Goal: Information Seeking & Learning: Learn about a topic

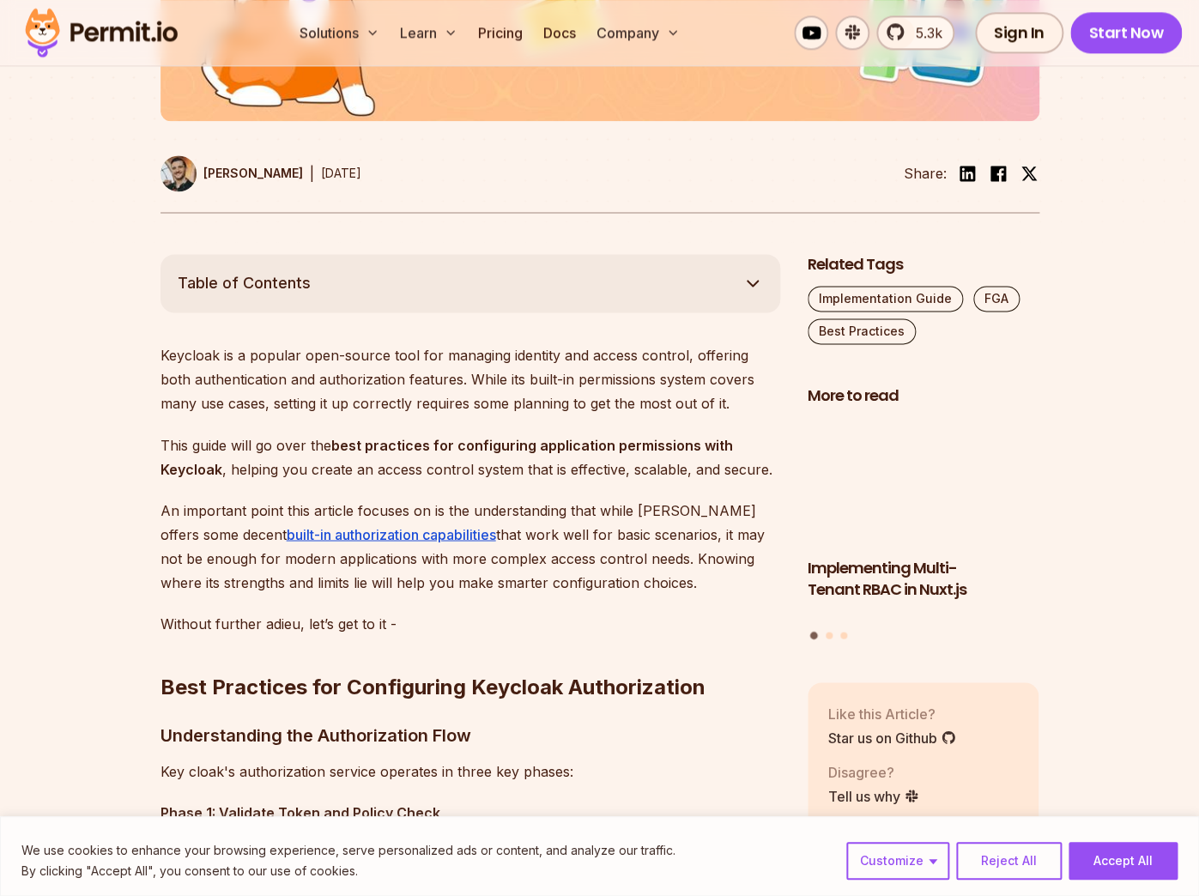
scroll to position [773, 0]
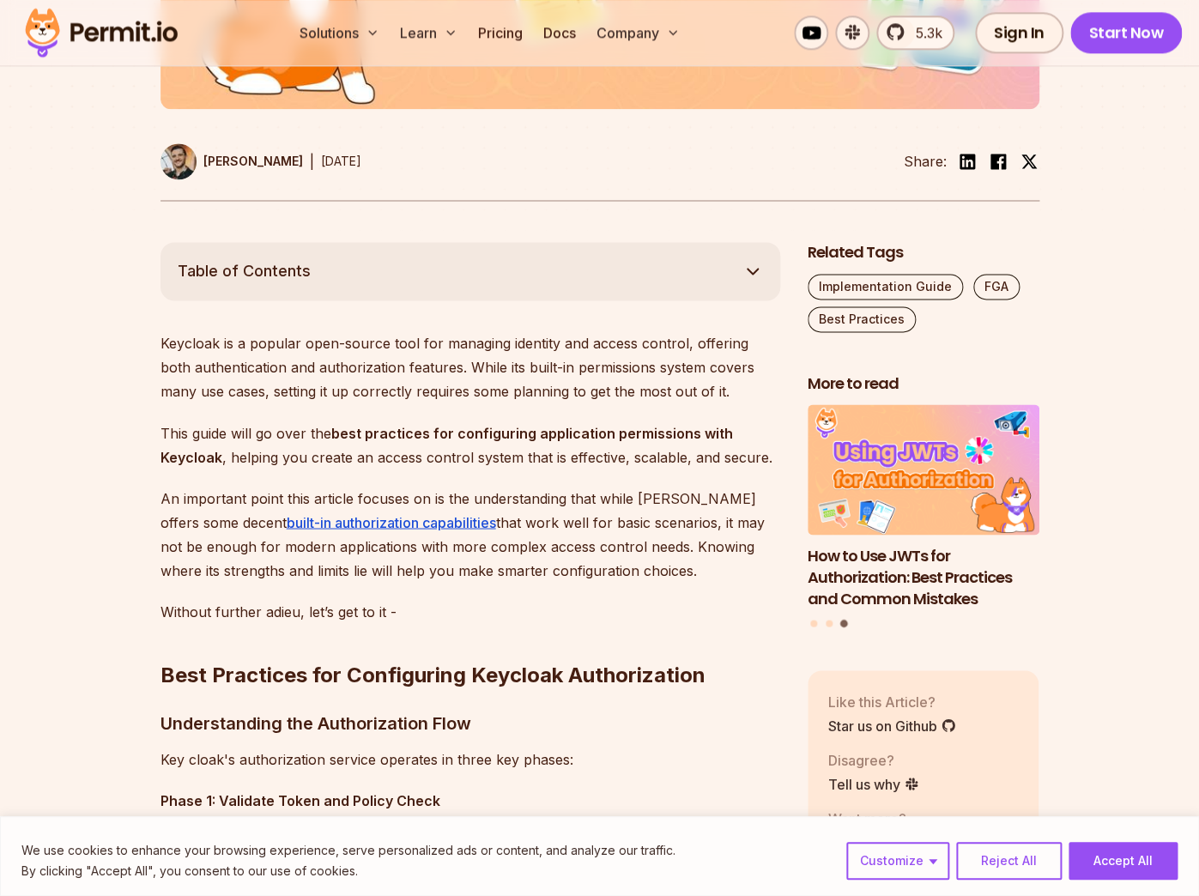
click at [506, 428] on strong "best practices for configuring application permissions with Keycloak" at bounding box center [447, 444] width 573 height 41
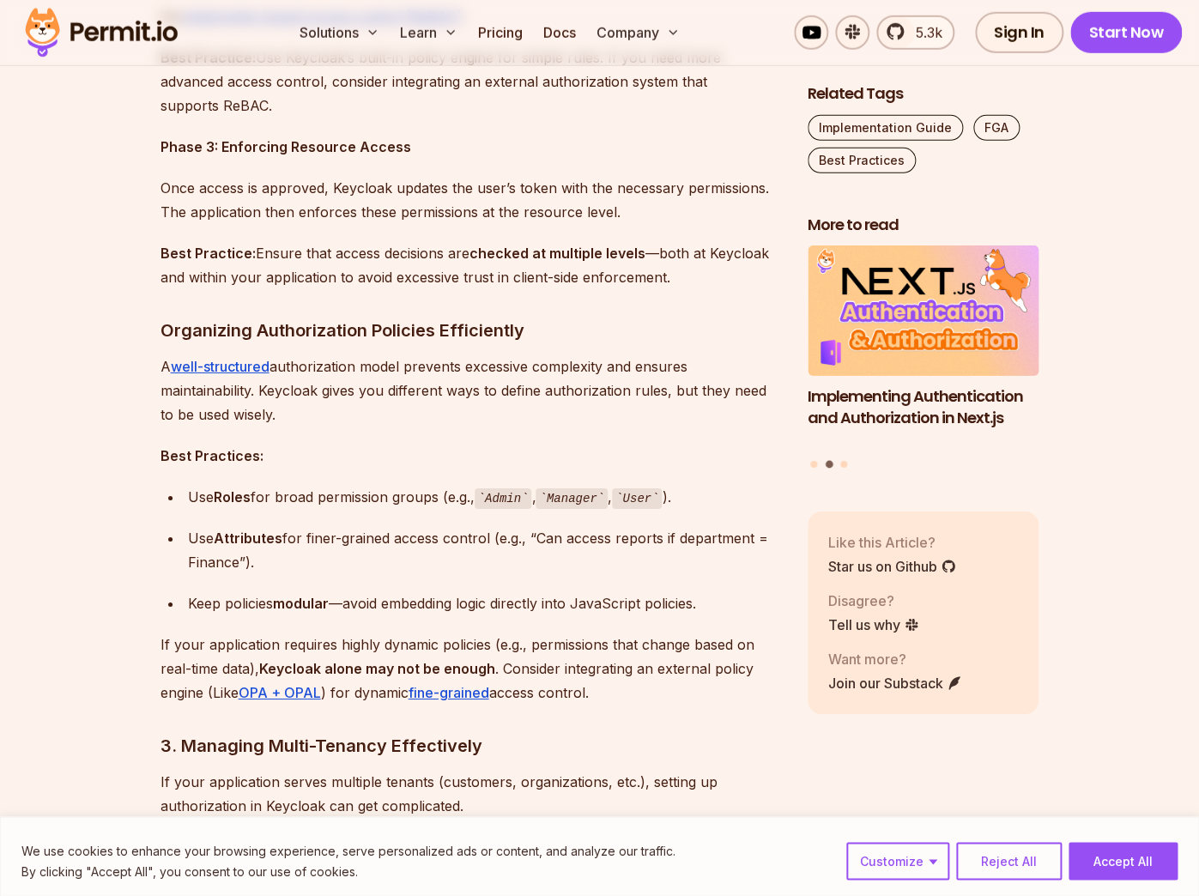
scroll to position [1841, 0]
drag, startPoint x: 323, startPoint y: 498, endPoint x: 379, endPoint y: 504, distance: 56.1
click at [379, 504] on div "Use Roles for broad permission groups (e.g., Admin , Manager , User )." at bounding box center [484, 497] width 592 height 25
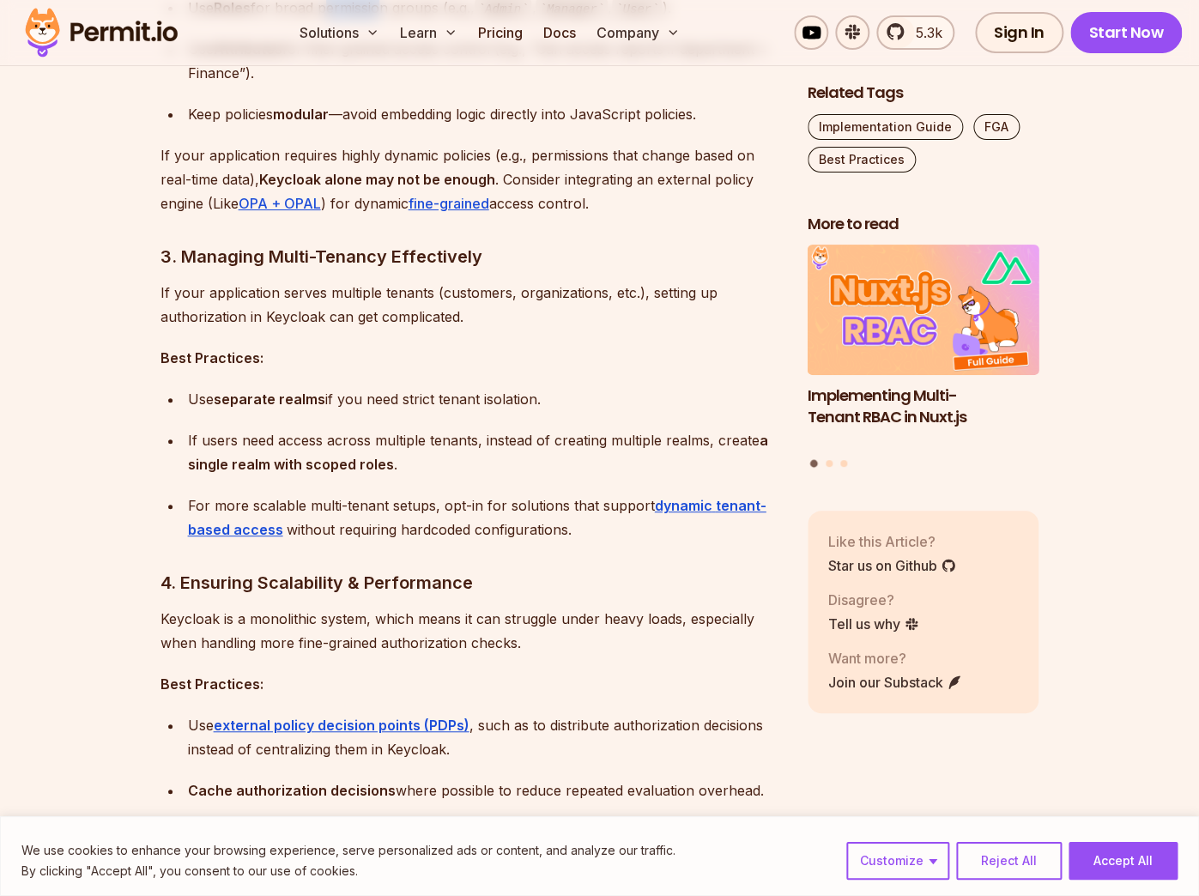
scroll to position [2331, 0]
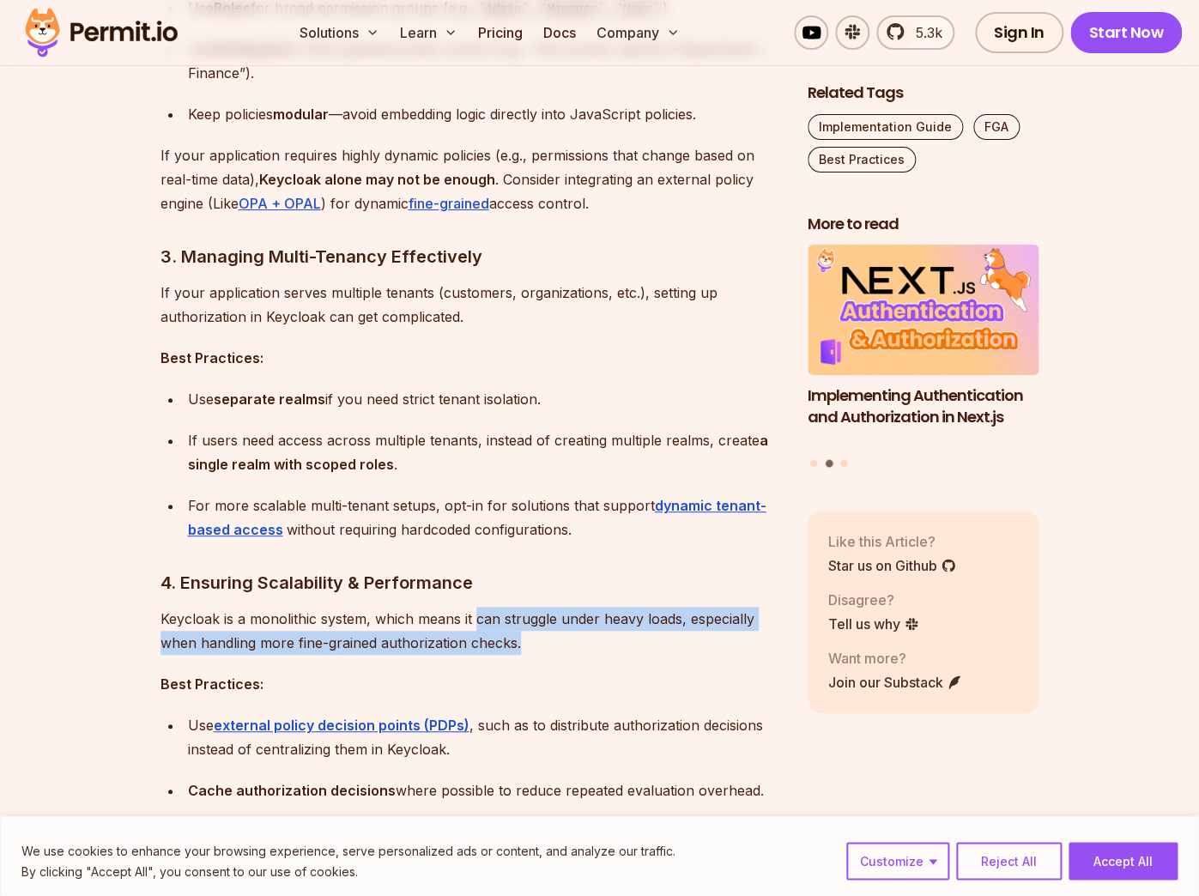
drag, startPoint x: 476, startPoint y: 612, endPoint x: 528, endPoint y: 650, distance: 63.9
click at [528, 650] on p "Keycloak is a monolithic system, which means it can struggle under heavy loads,…" at bounding box center [471, 631] width 620 height 48
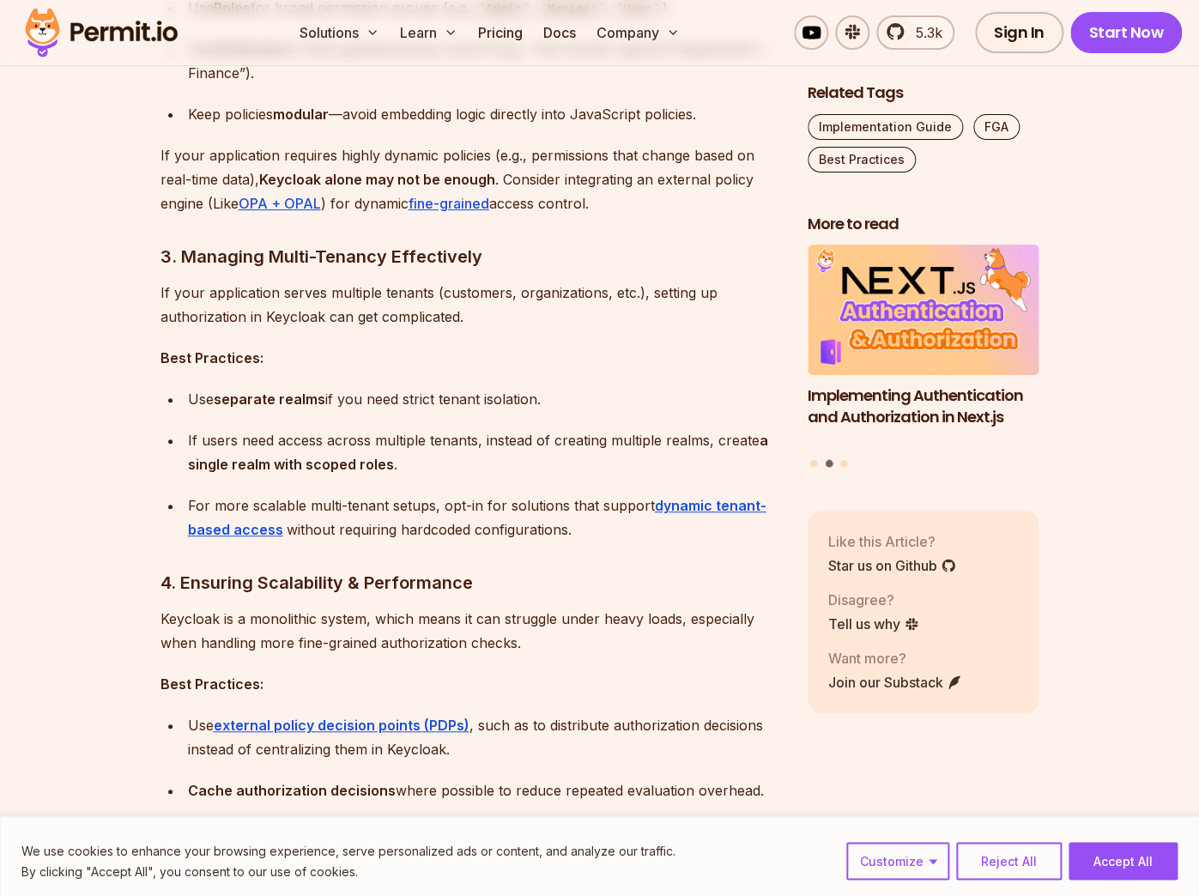
click at [525, 642] on p "Keycloak is a monolithic system, which means it can struggle under heavy loads,…" at bounding box center [471, 631] width 620 height 48
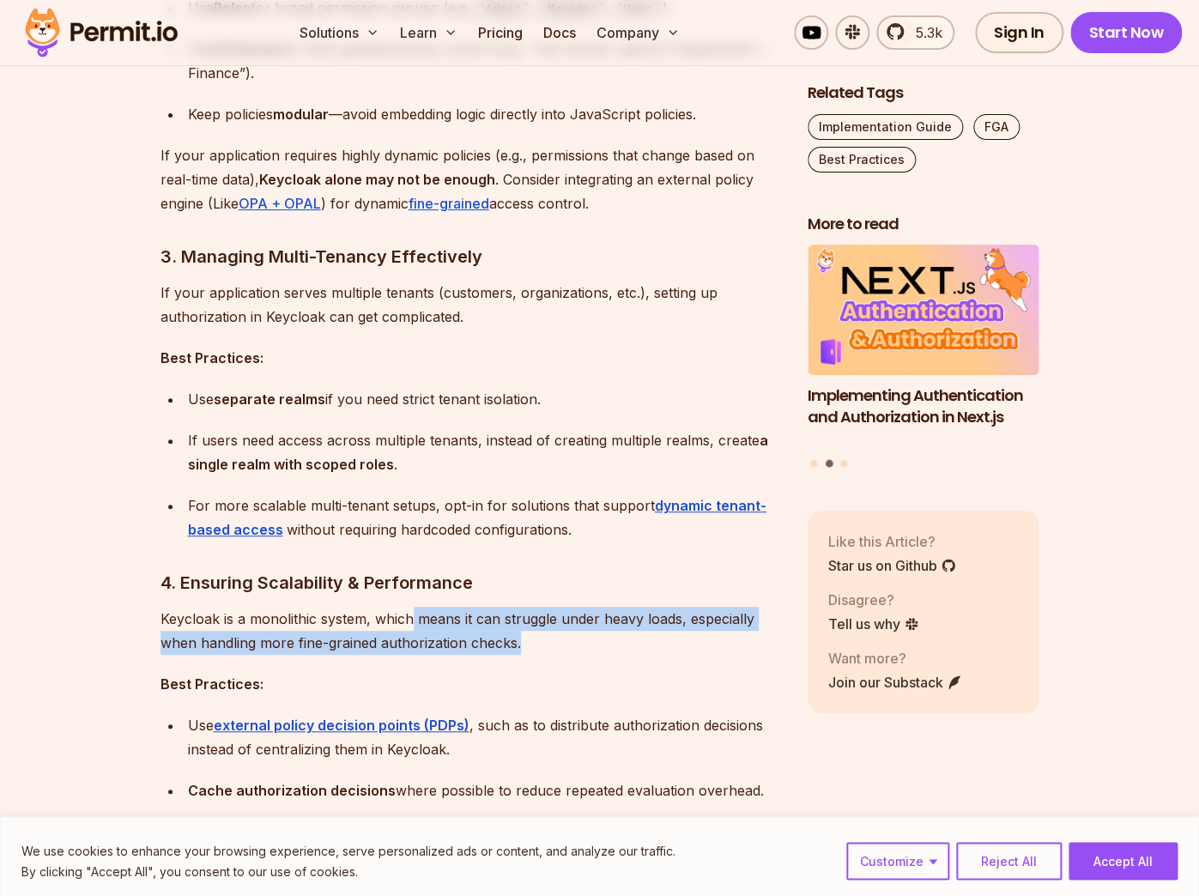
drag, startPoint x: 536, startPoint y: 645, endPoint x: 409, endPoint y: 615, distance: 130.5
click at [409, 615] on p "Keycloak is a monolithic system, which means it can struggle under heavy loads,…" at bounding box center [471, 631] width 620 height 48
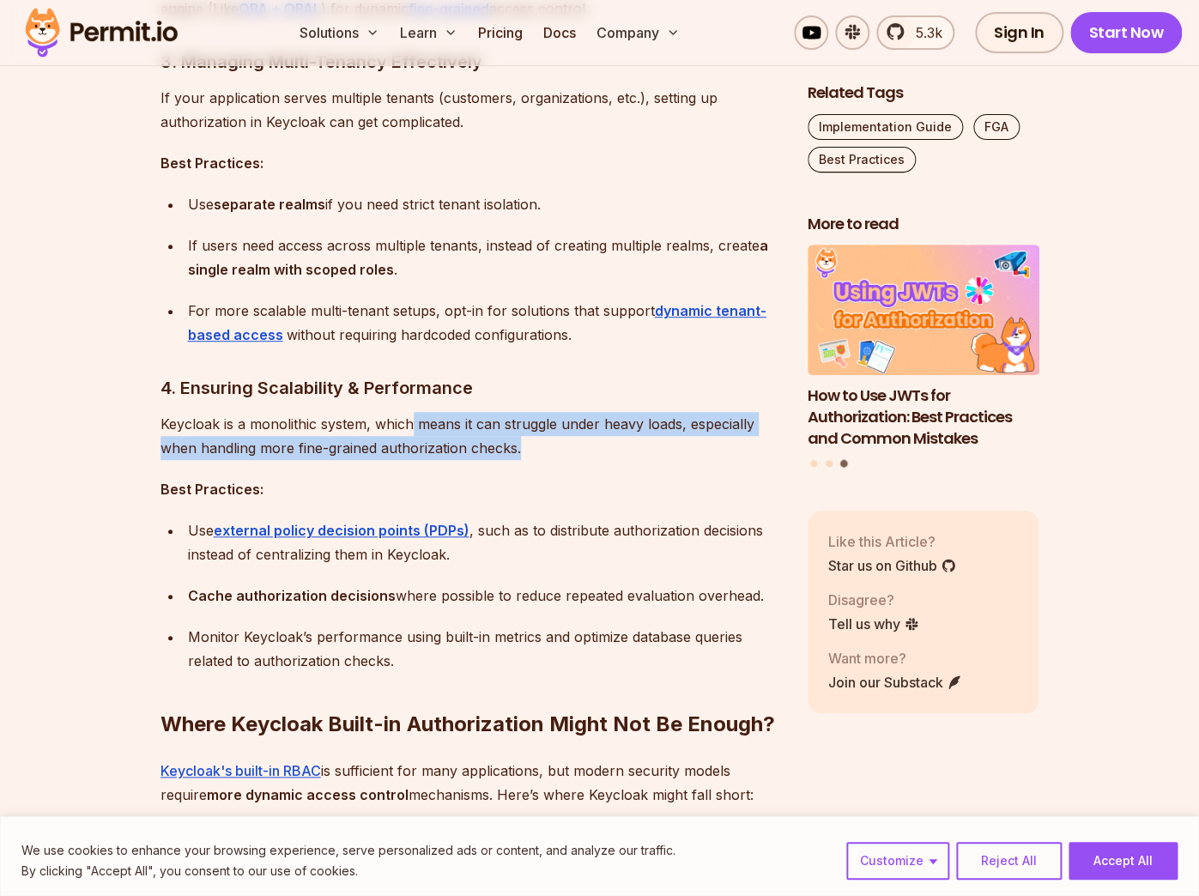
scroll to position [2526, 0]
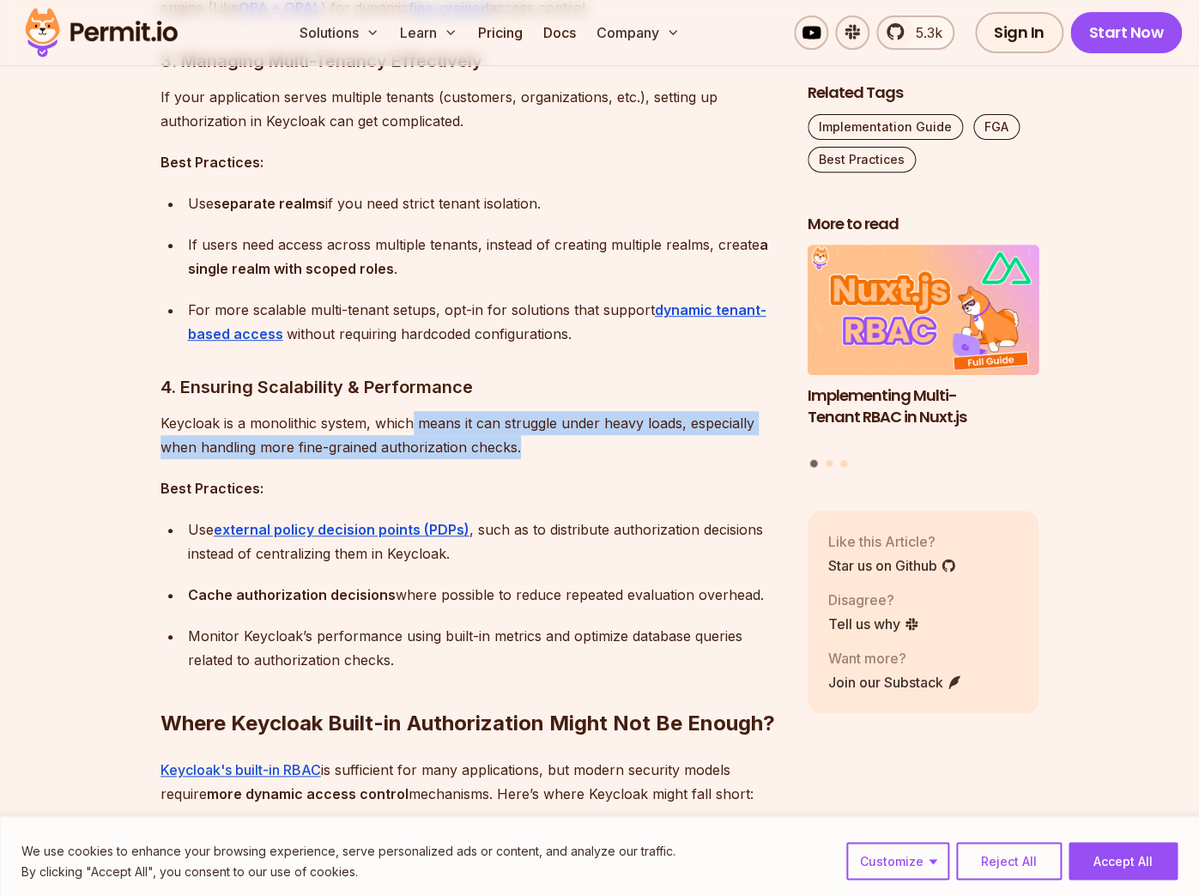
drag, startPoint x: 394, startPoint y: 598, endPoint x: 756, endPoint y: 591, distance: 362.3
click at [756, 591] on div "Cache authorization decisions where possible to reduce repeated evaluation over…" at bounding box center [484, 595] width 592 height 24
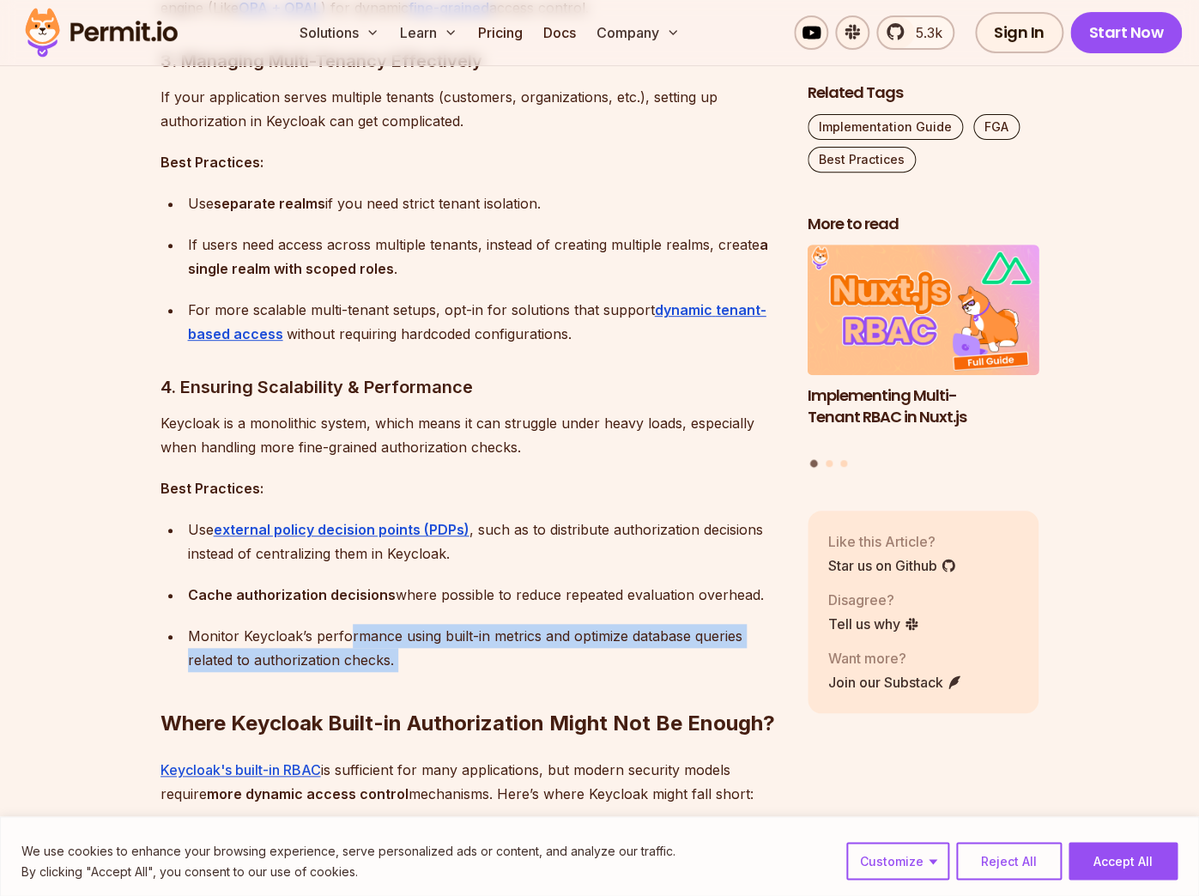
drag, startPoint x: 393, startPoint y: 660, endPoint x: 337, endPoint y: 628, distance: 64.6
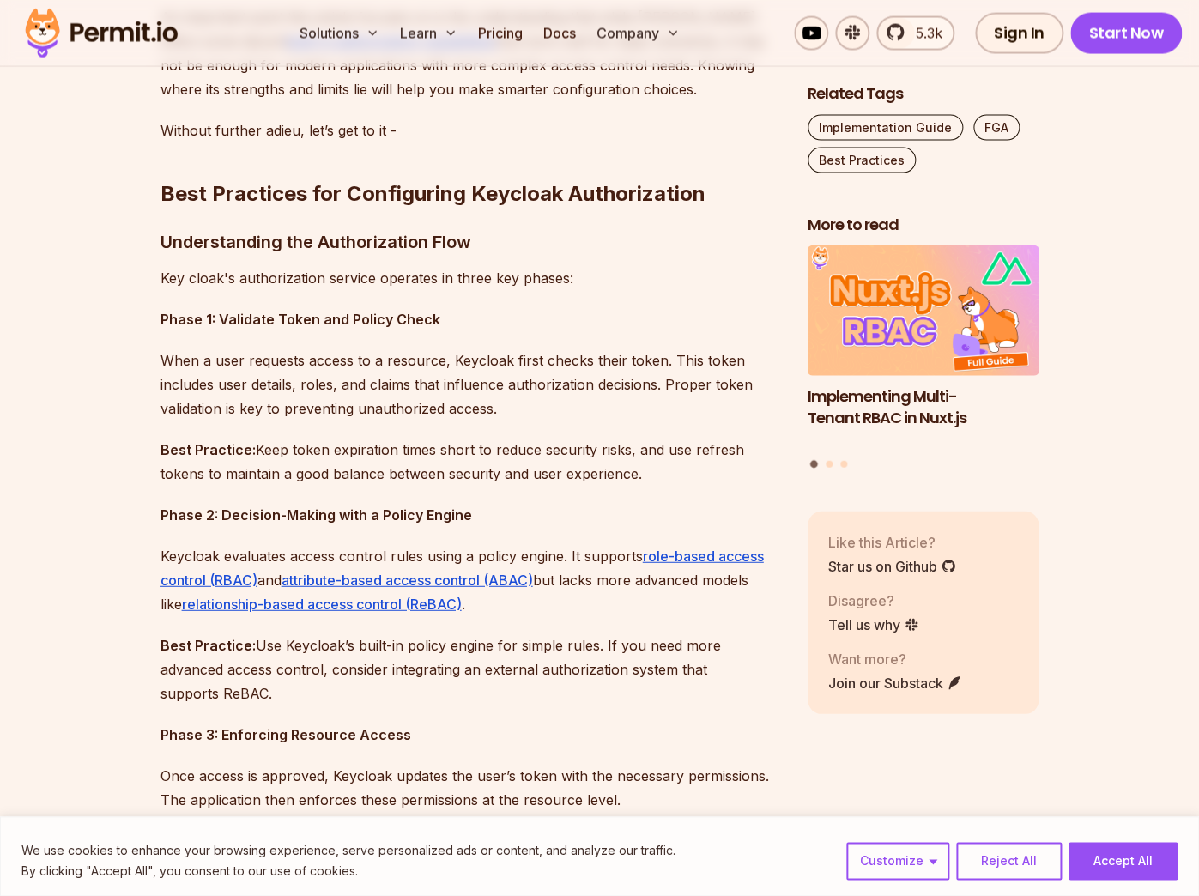
scroll to position [1254, 0]
